Goal: Information Seeking & Learning: Find specific fact

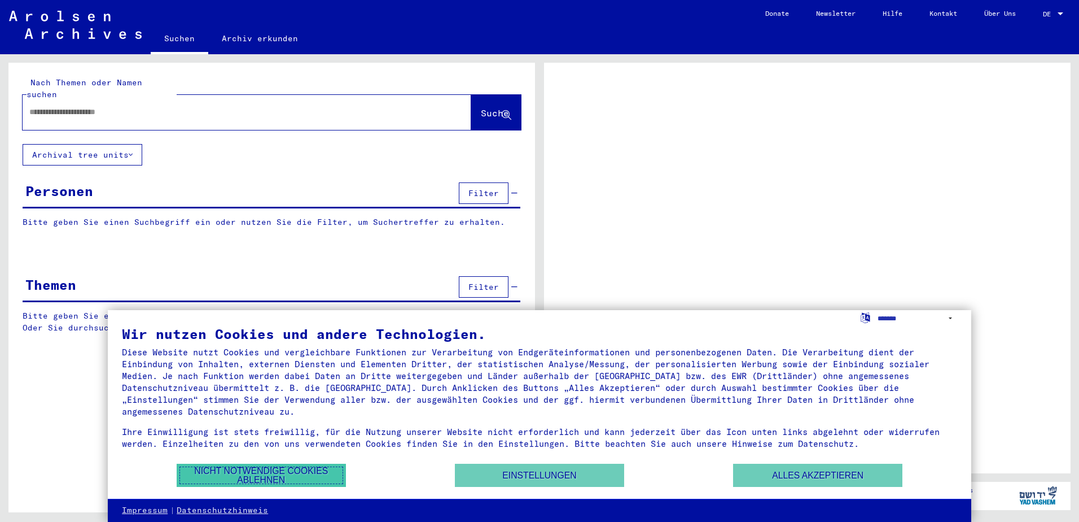
click at [282, 470] on button "Nicht notwendige Cookies ablehnen" at bounding box center [261, 474] width 169 height 23
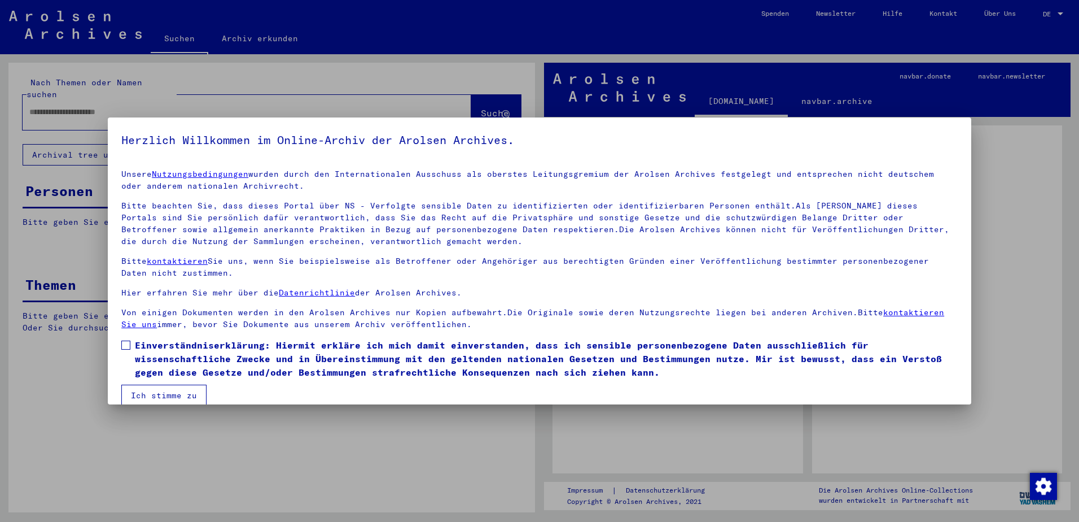
click at [129, 344] on span at bounding box center [125, 344] width 9 height 9
click at [150, 396] on button "Ich stimme zu" at bounding box center [163, 394] width 85 height 21
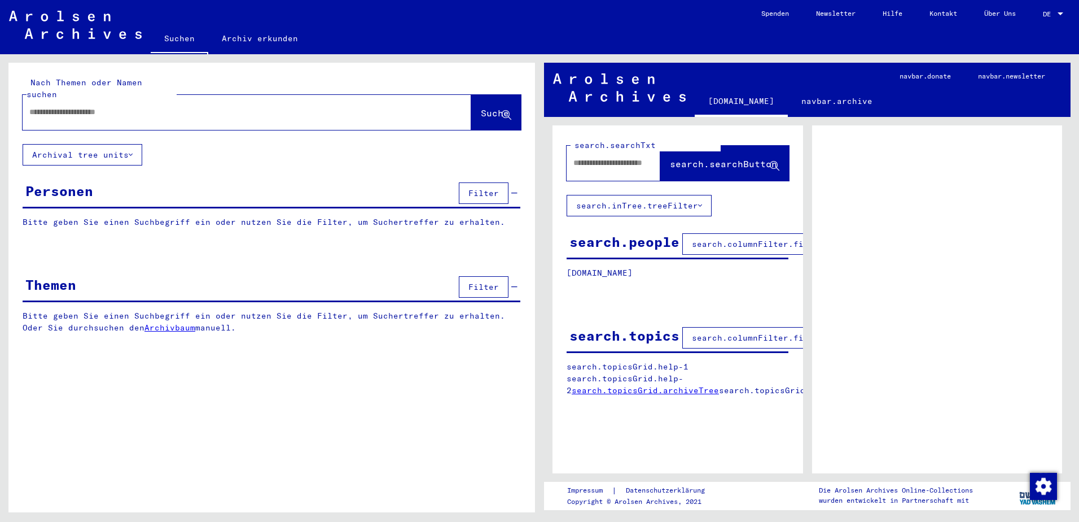
drag, startPoint x: 144, startPoint y: 100, endPoint x: 36, endPoint y: 100, distance: 108.4
click at [36, 106] on input "text" at bounding box center [236, 112] width 415 height 12
type input "**********"
